Goal: Information Seeking & Learning: Learn about a topic

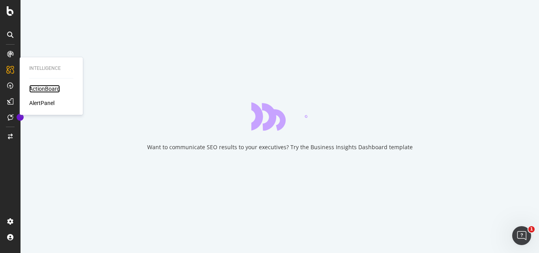
click at [35, 89] on div "ActionBoard" at bounding box center [44, 89] width 31 height 8
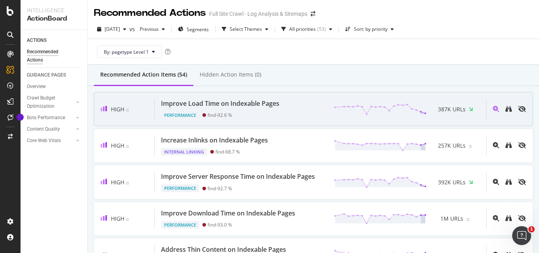
click at [203, 103] on div "Improve Load Time on Indexable Pages" at bounding box center [220, 103] width 118 height 9
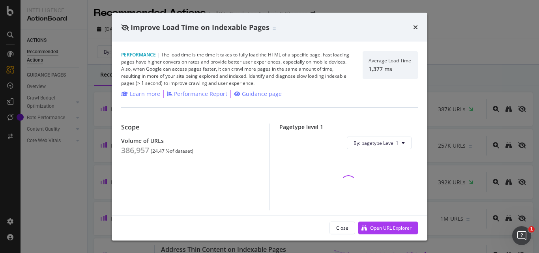
drag, startPoint x: 152, startPoint y: 151, endPoint x: 194, endPoint y: 150, distance: 42.2
click at [193, 150] on div "( 24.47 % of dataset )" at bounding box center [172, 151] width 43 height 6
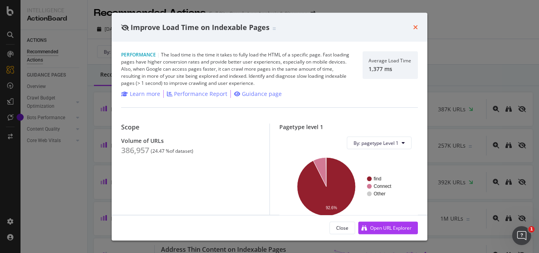
click at [414, 28] on icon "times" at bounding box center [415, 27] width 5 height 6
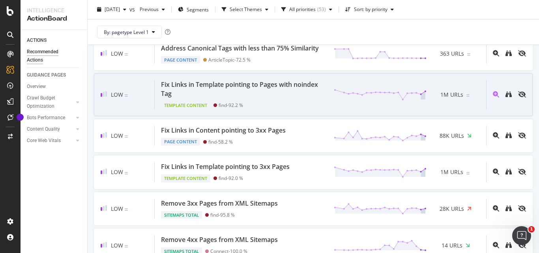
scroll to position [749, 0]
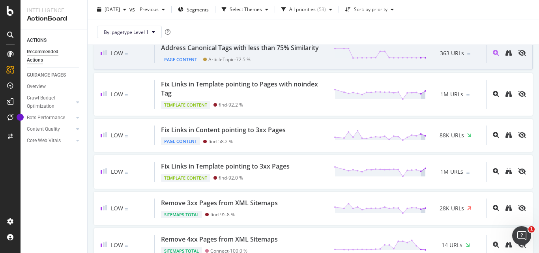
click at [255, 47] on div "Address Canonical Tags with less than 75% Similarity" at bounding box center [240, 47] width 158 height 9
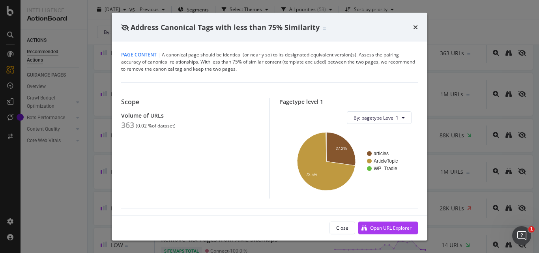
click at [231, 150] on div "Scope Volume of URLs 363 ( 0.02 % of dataset )" at bounding box center [195, 148] width 148 height 100
click at [415, 28] on icon "times" at bounding box center [415, 27] width 5 height 6
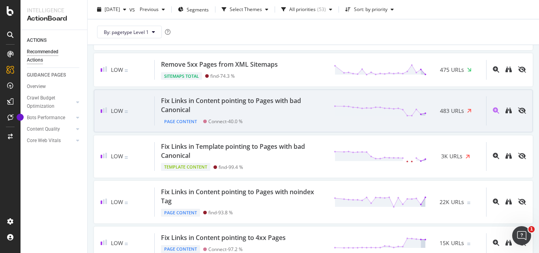
scroll to position [946, 0]
